Goal: Task Accomplishment & Management: Manage account settings

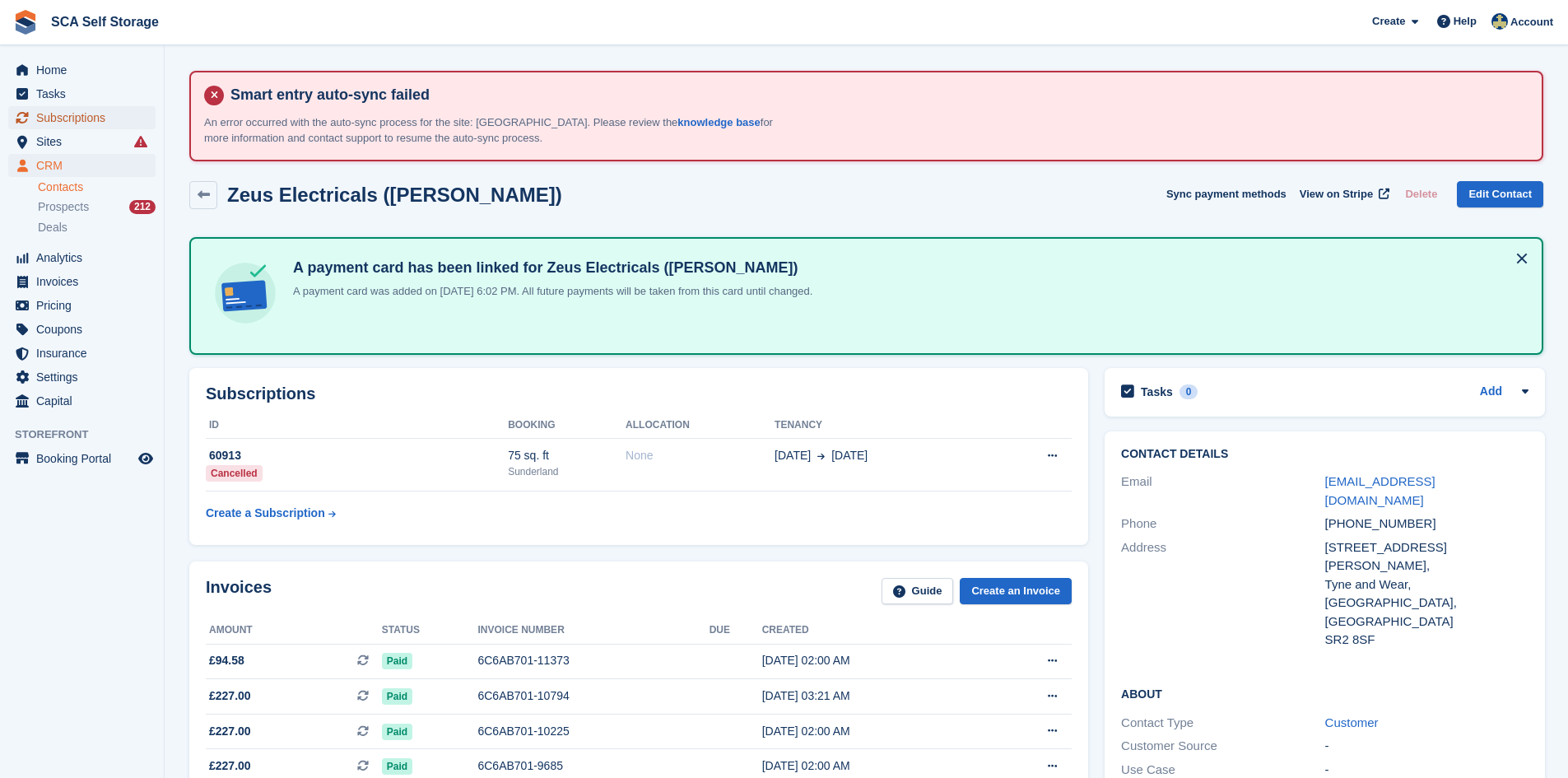
click at [76, 113] on span "Subscriptions" at bounding box center [86, 117] width 99 height 23
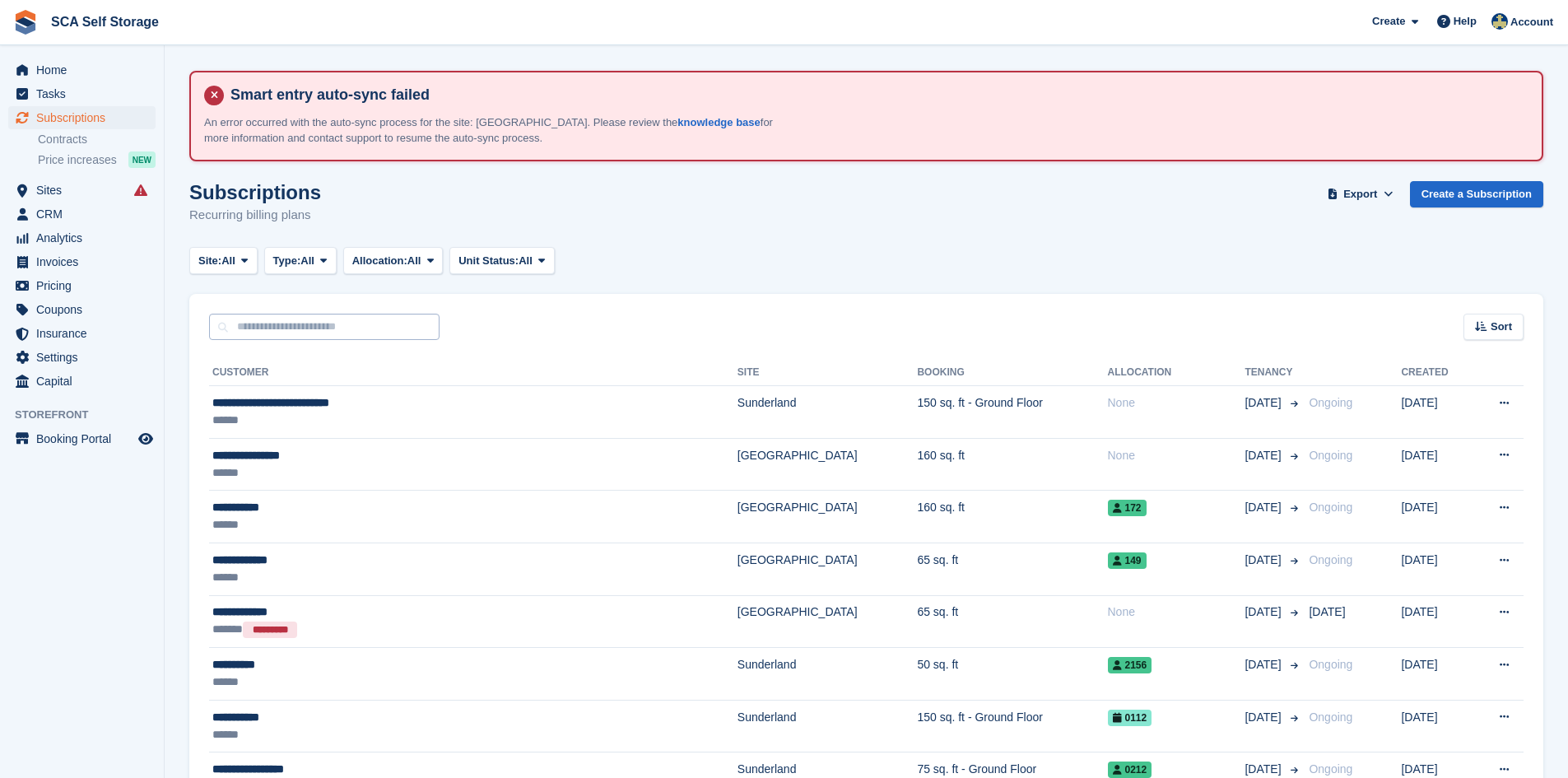
drag, startPoint x: 356, startPoint y: 297, endPoint x: 355, endPoint y: 321, distance: 24.0
click at [355, 316] on div "Sort Sort by Customer name Date created Move in date Move out date Created (old…" at bounding box center [866, 317] width 1354 height 47
click at [355, 327] on input "text" at bounding box center [324, 327] width 230 height 27
type input "*****"
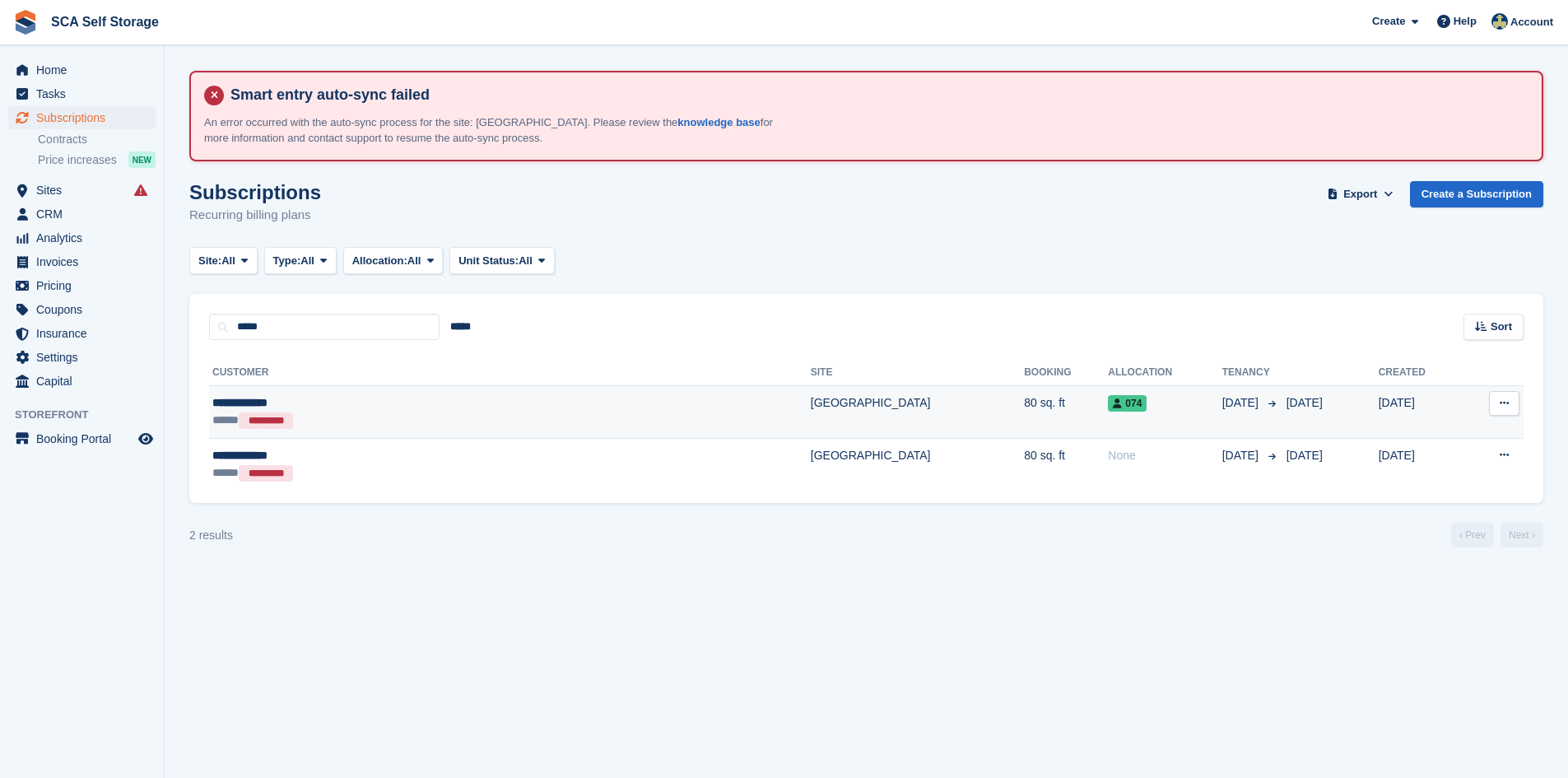
click at [455, 428] on div "***** *********" at bounding box center [380, 420] width 335 height 17
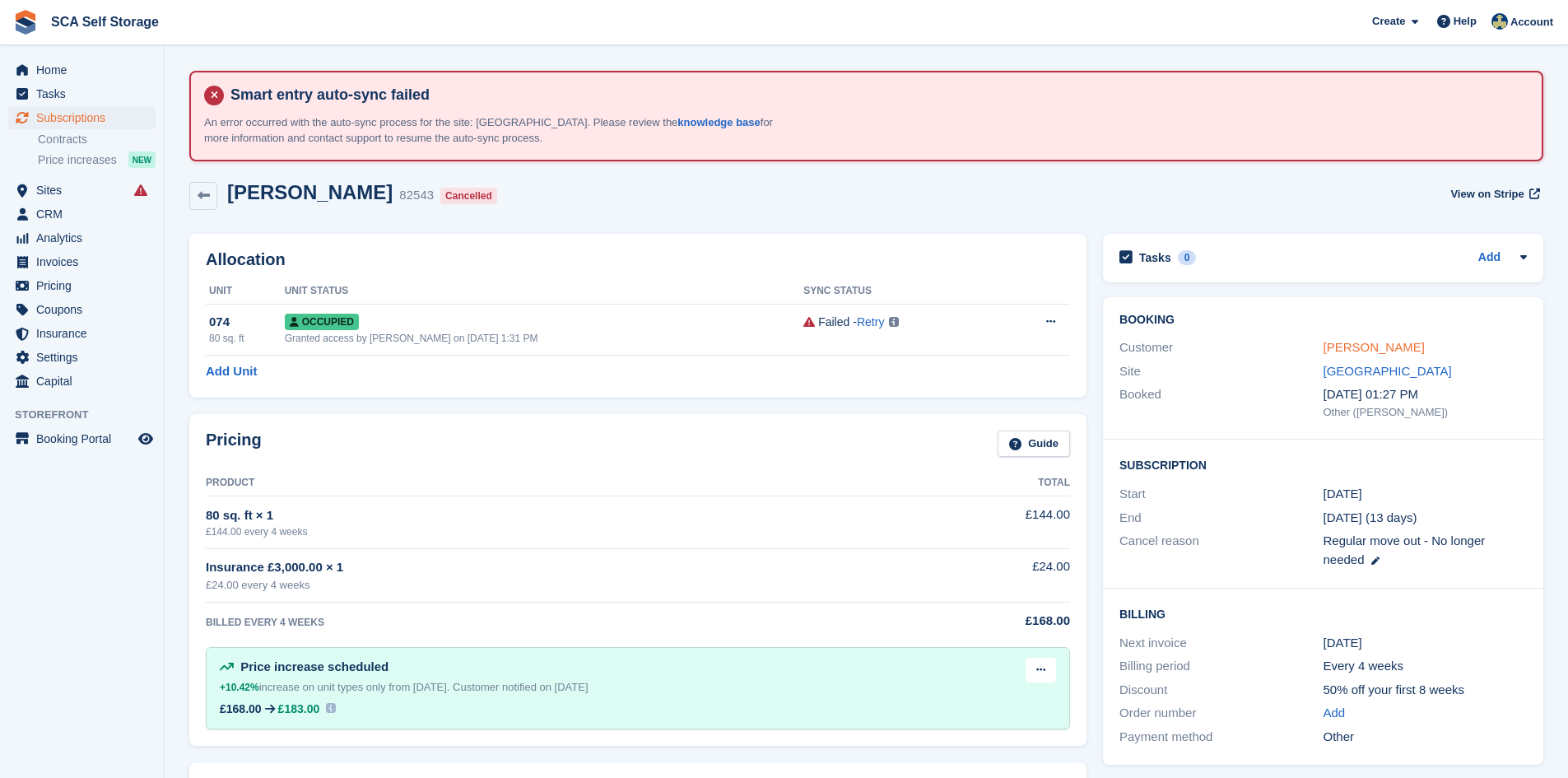
click at [1348, 342] on link "Tariq Hussain" at bounding box center [1373, 346] width 101 height 14
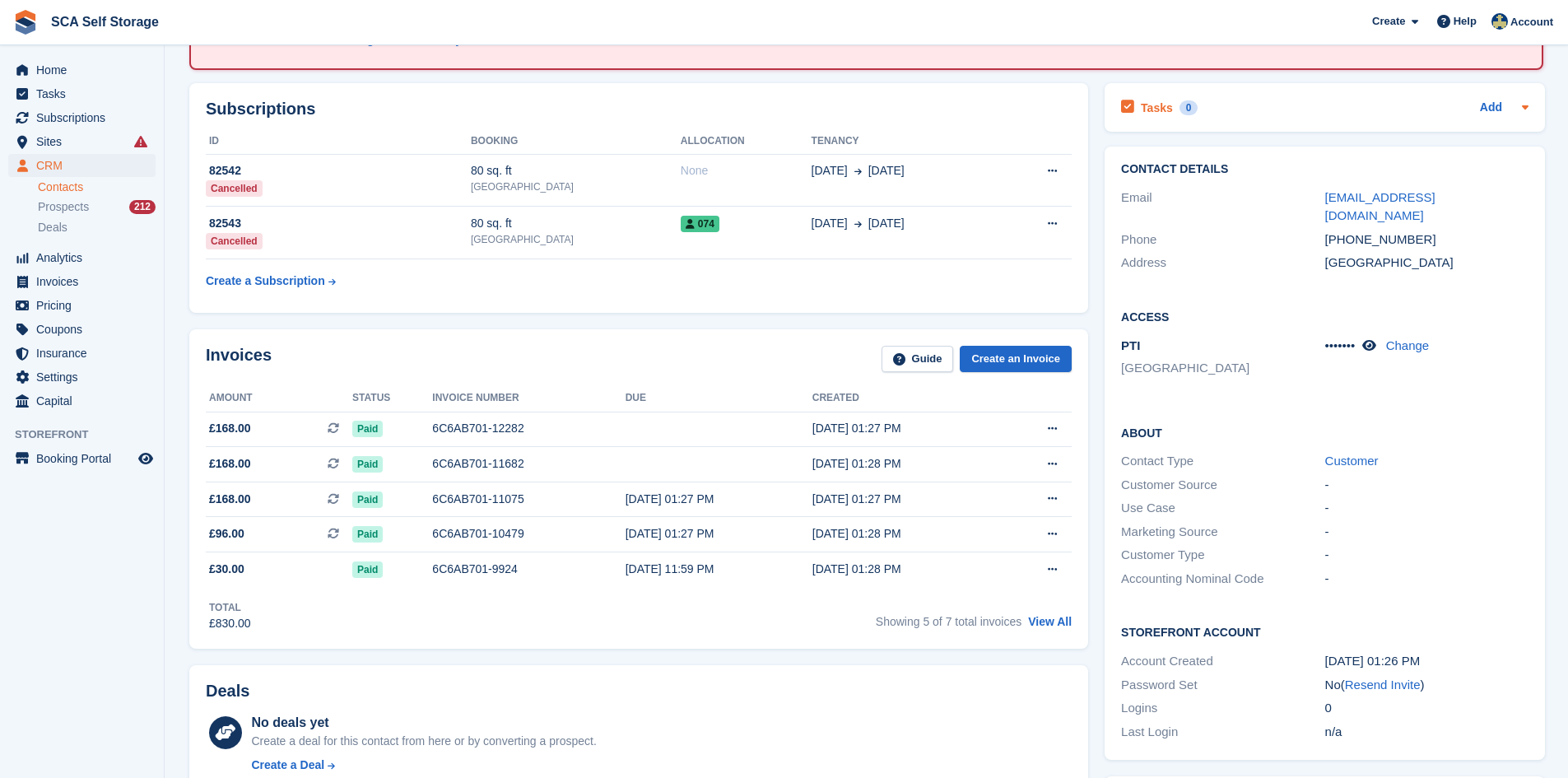
scroll to position [253, 0]
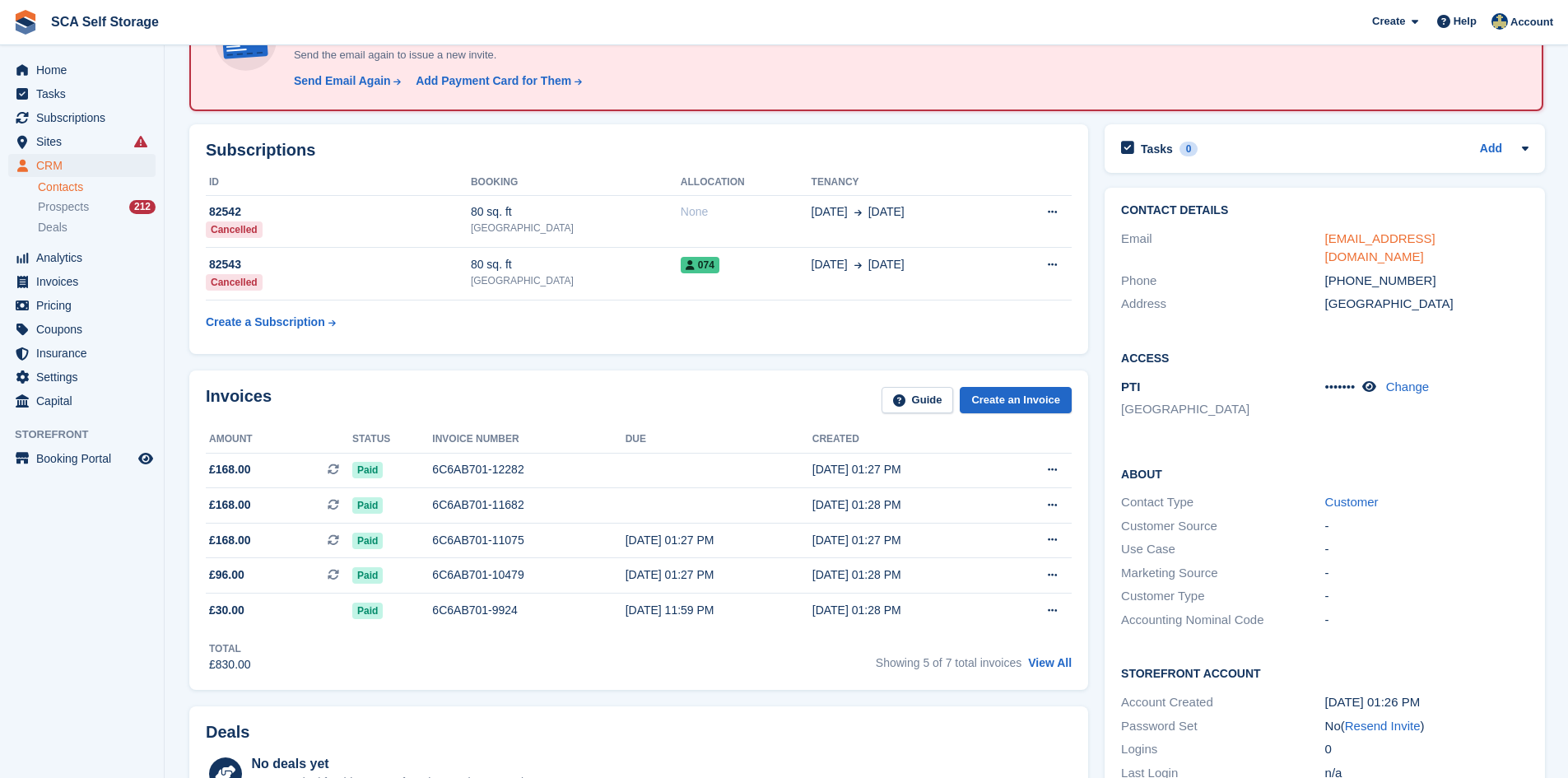
click at [1372, 233] on link "tazz60022@gmail.com" at bounding box center [1380, 247] width 110 height 33
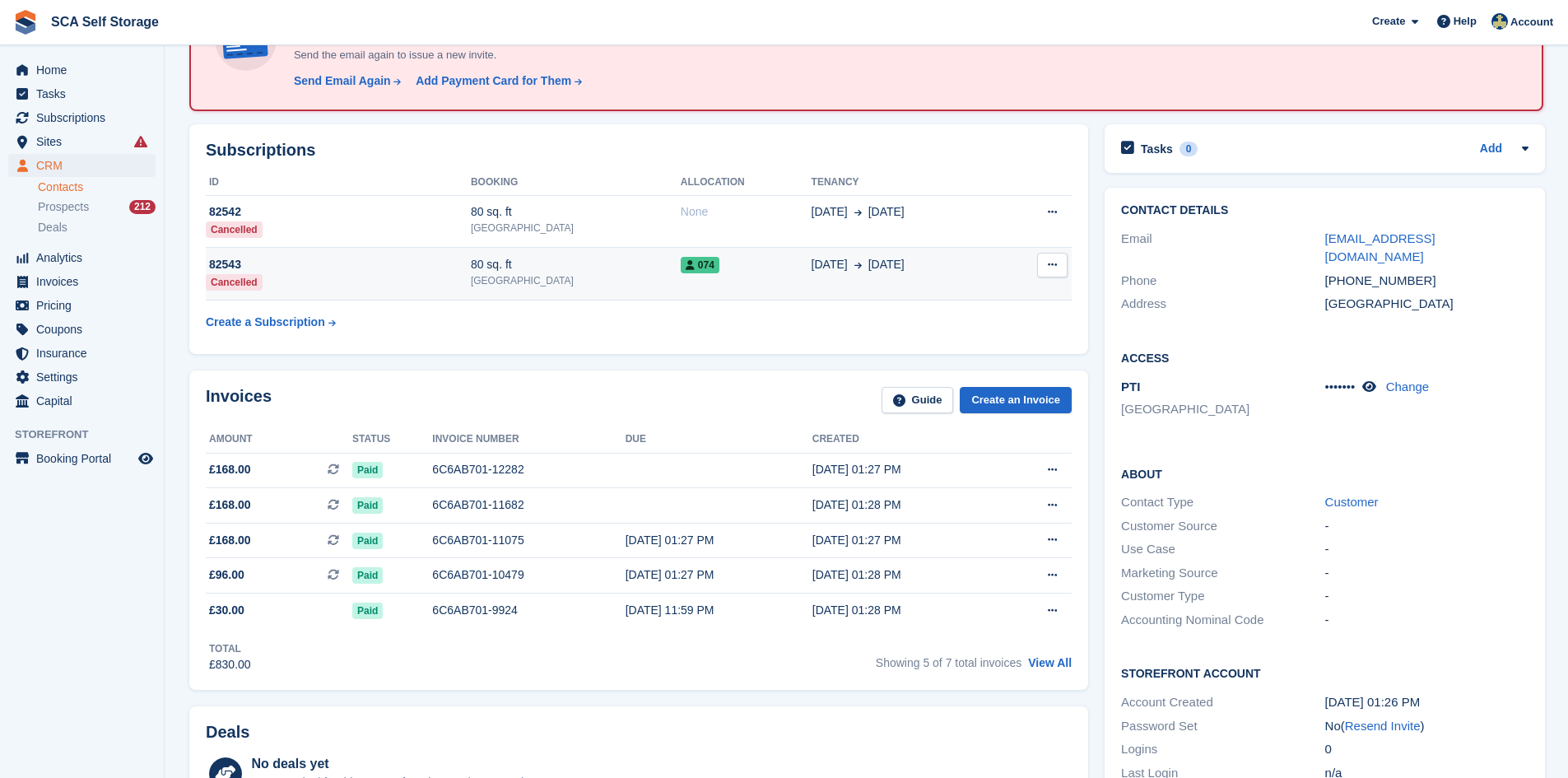
click at [390, 276] on td "82543 Cancelled" at bounding box center [338, 274] width 265 height 53
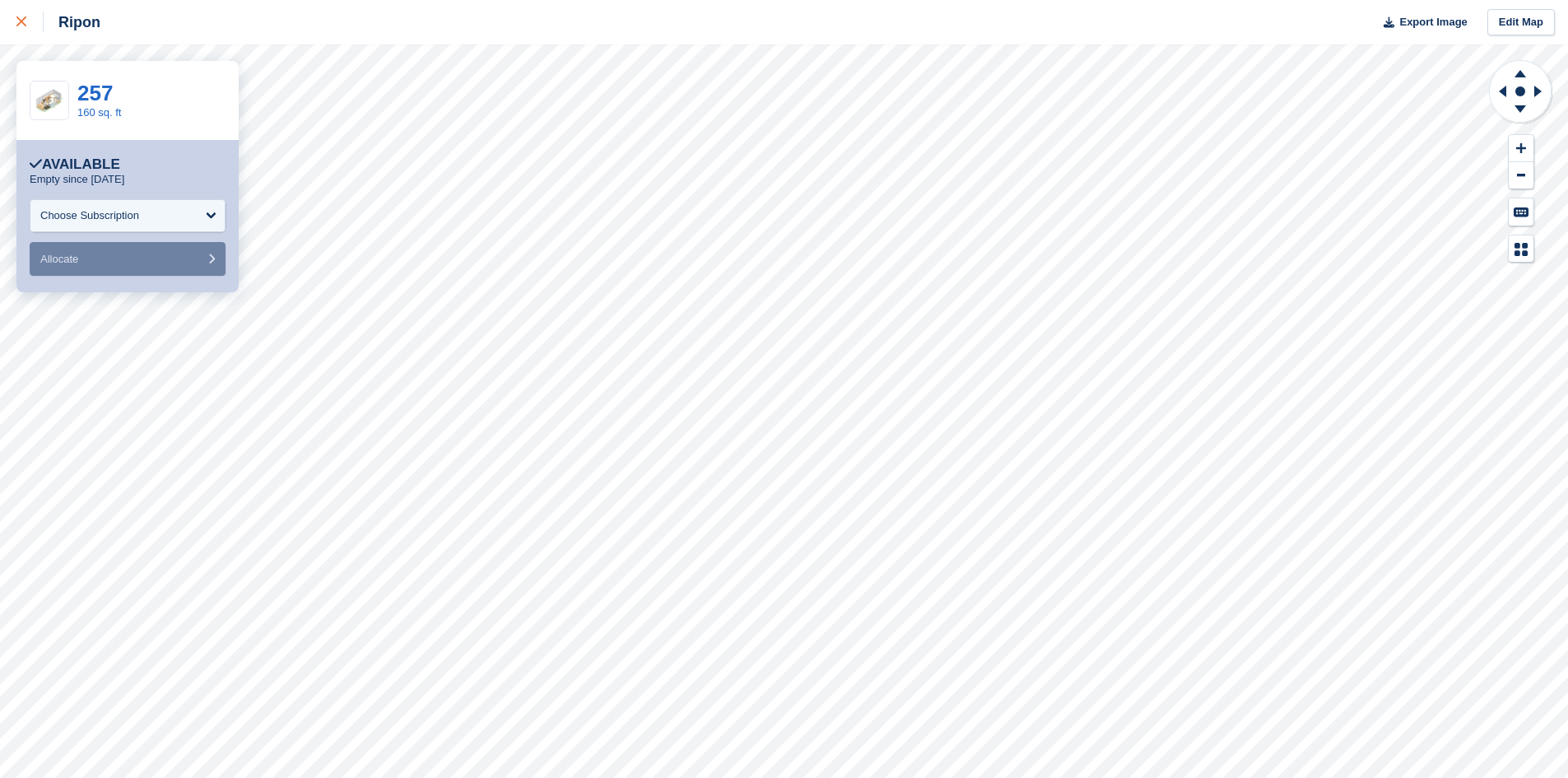
click at [3, 25] on link at bounding box center [22, 22] width 44 height 45
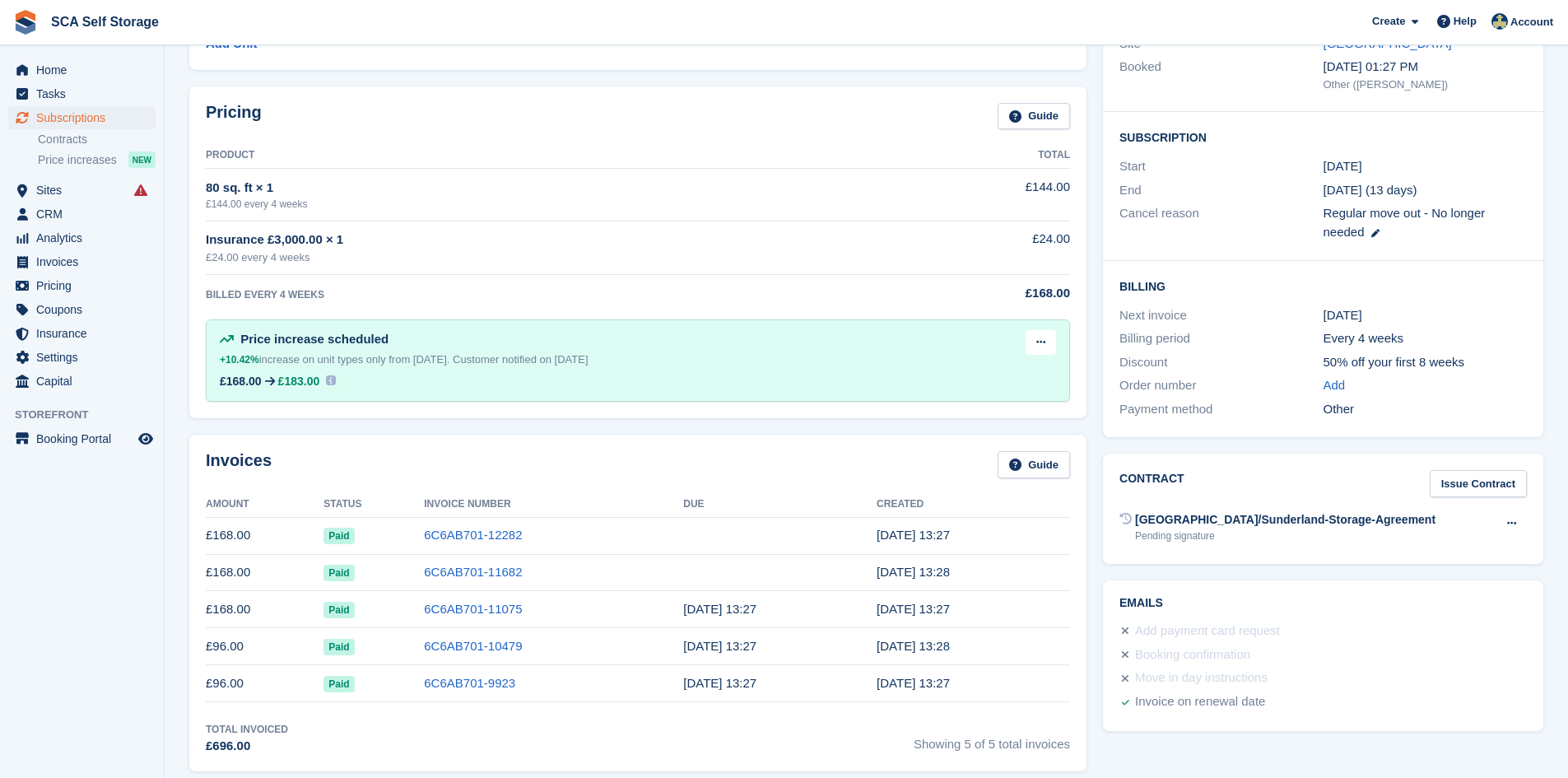
scroll to position [58, 0]
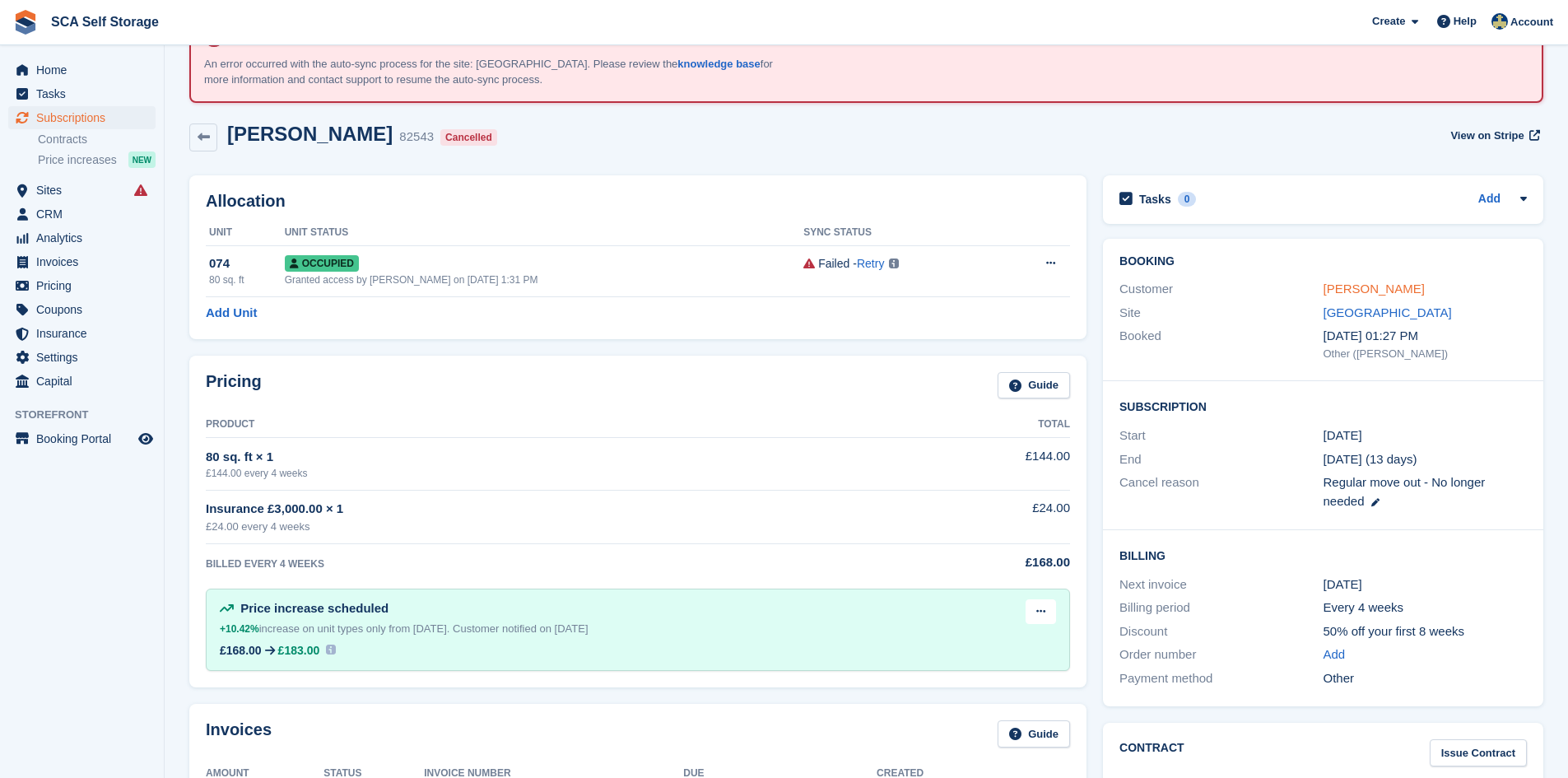
click at [1376, 283] on link "[PERSON_NAME]" at bounding box center [1373, 288] width 101 height 14
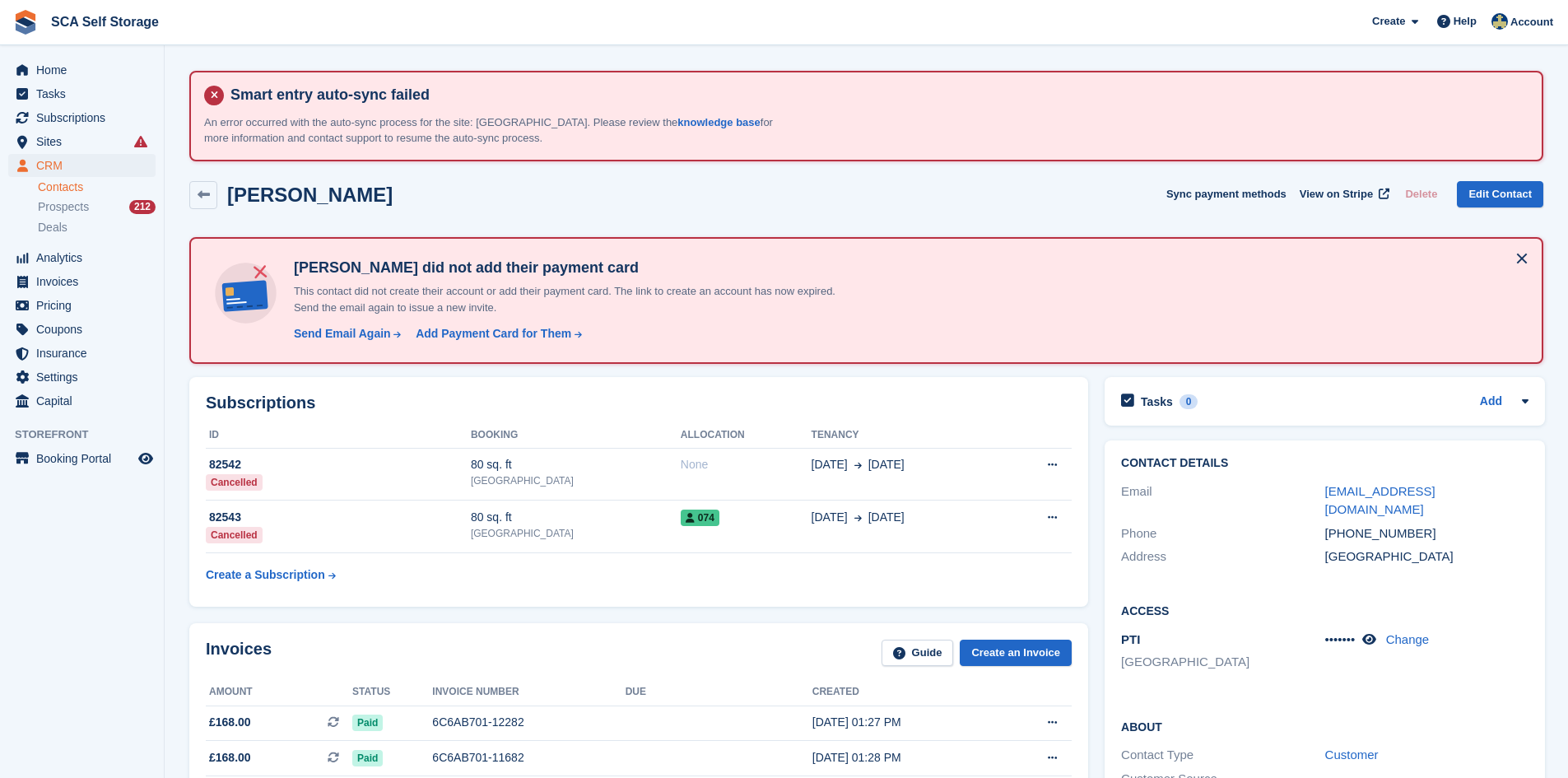
scroll to position [58, 0]
